Goal: Check status: Check status

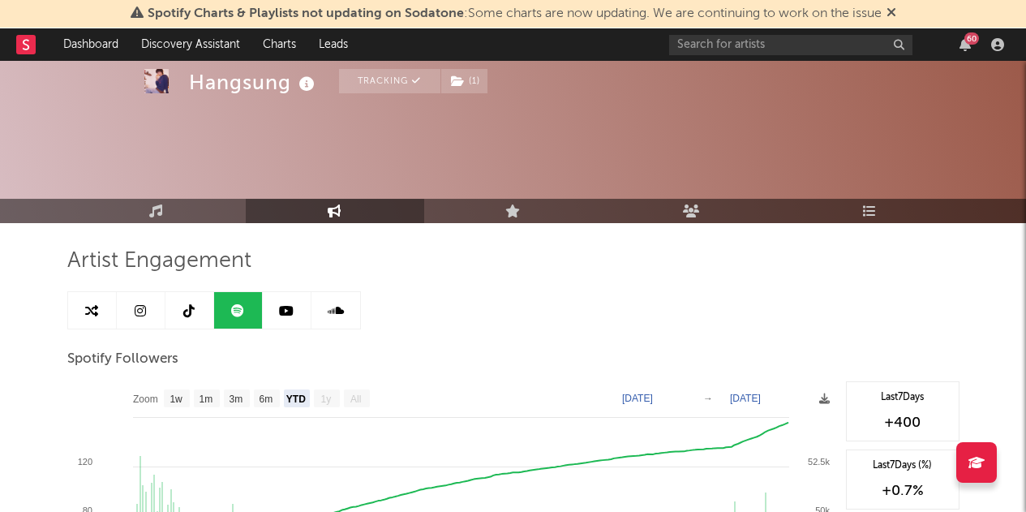
select select "YTD"
select select "6m"
select select "1w"
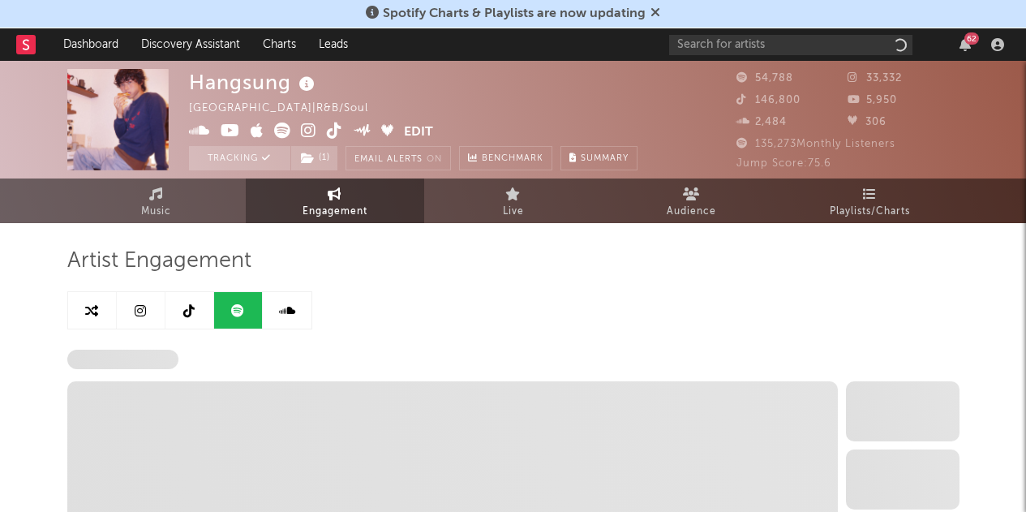
select select "6m"
select select "1w"
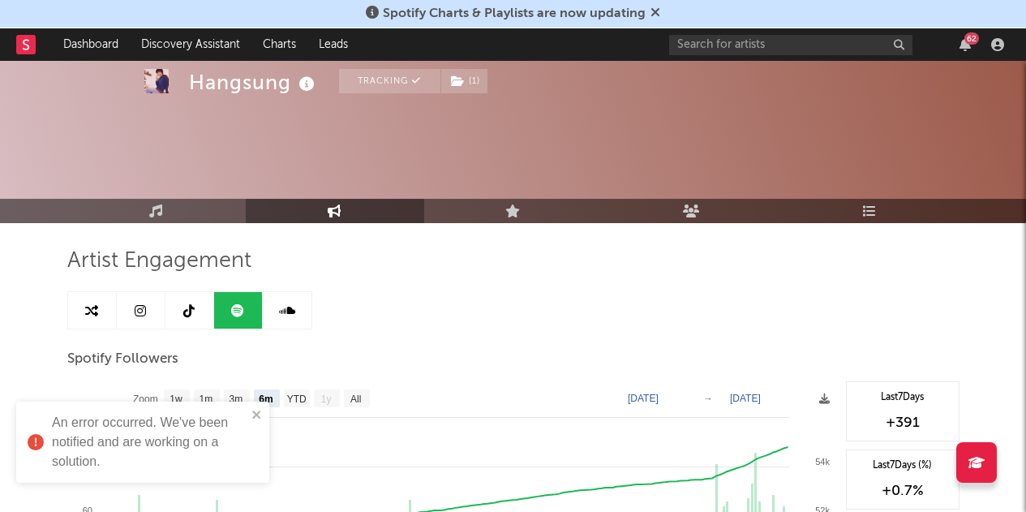
scroll to position [55, 0]
